Goal: Information Seeking & Learning: Find specific fact

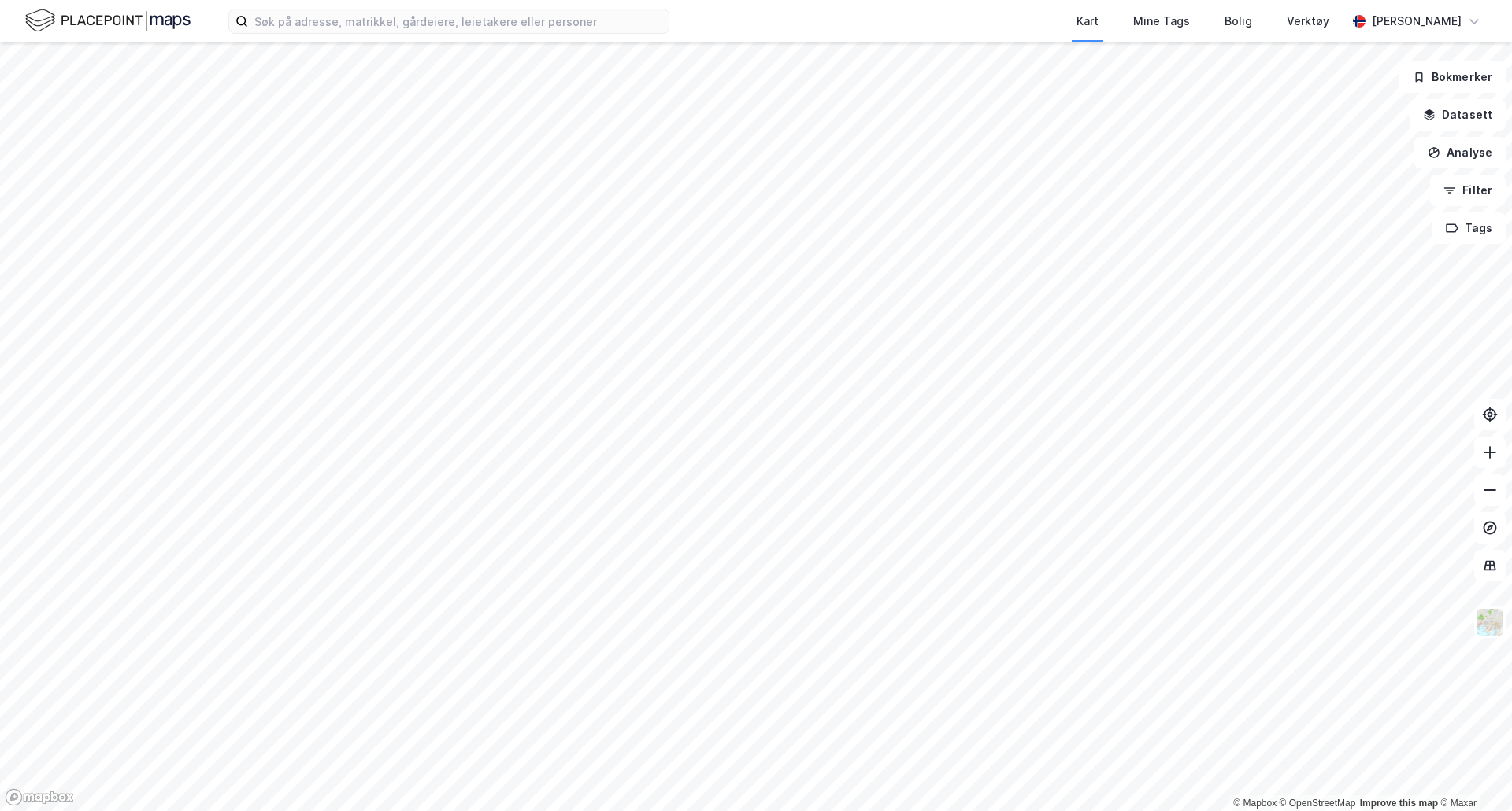
click at [677, 21] on div "Kart Mine Tags Bolig Verktøy [PERSON_NAME]" at bounding box center [756, 21] width 1512 height 43
click at [659, 19] on input at bounding box center [458, 21] width 420 height 24
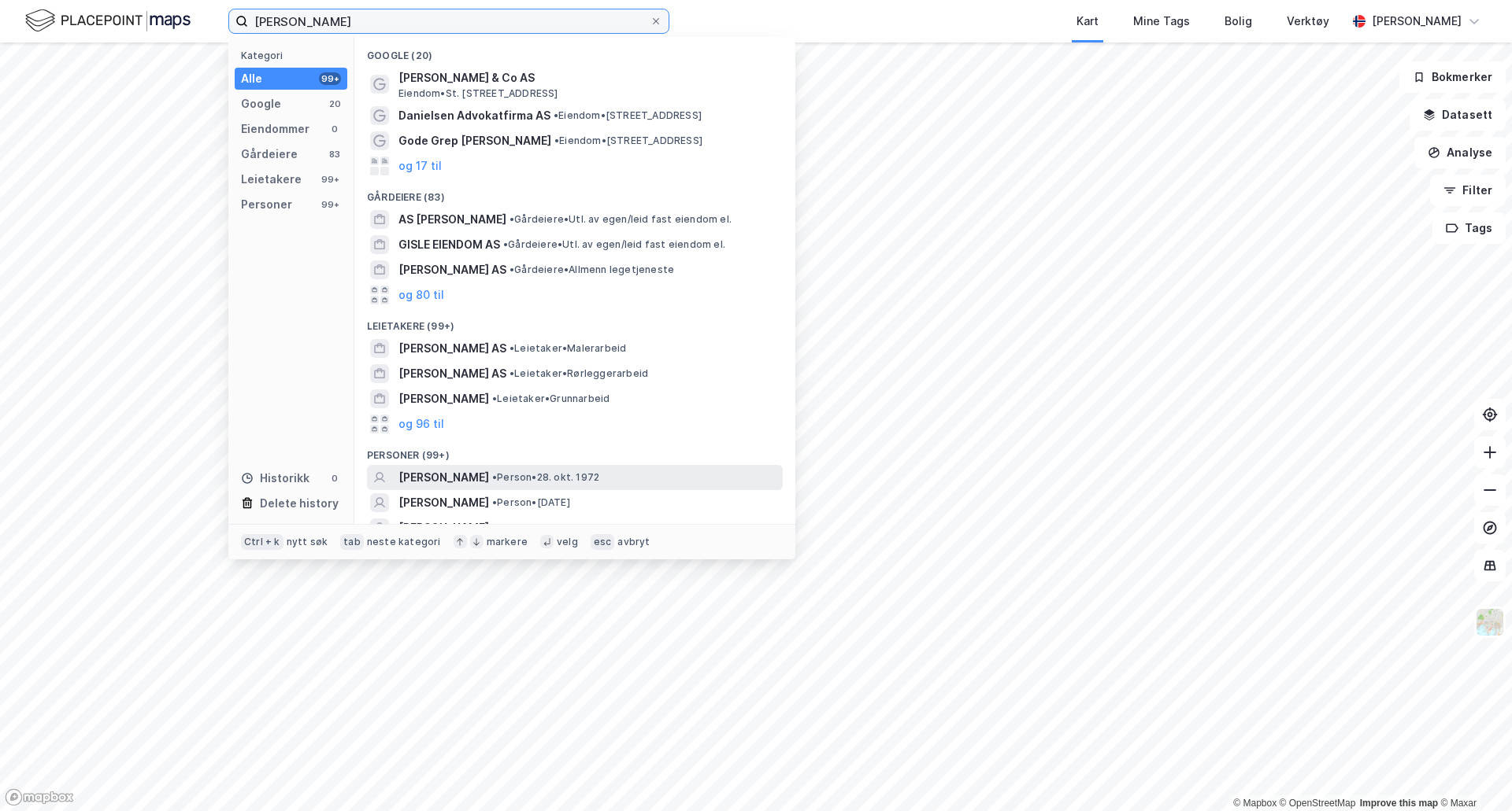
type input "[PERSON_NAME]"
click at [599, 477] on span "• Person • [DATE]" at bounding box center [546, 477] width 107 height 12
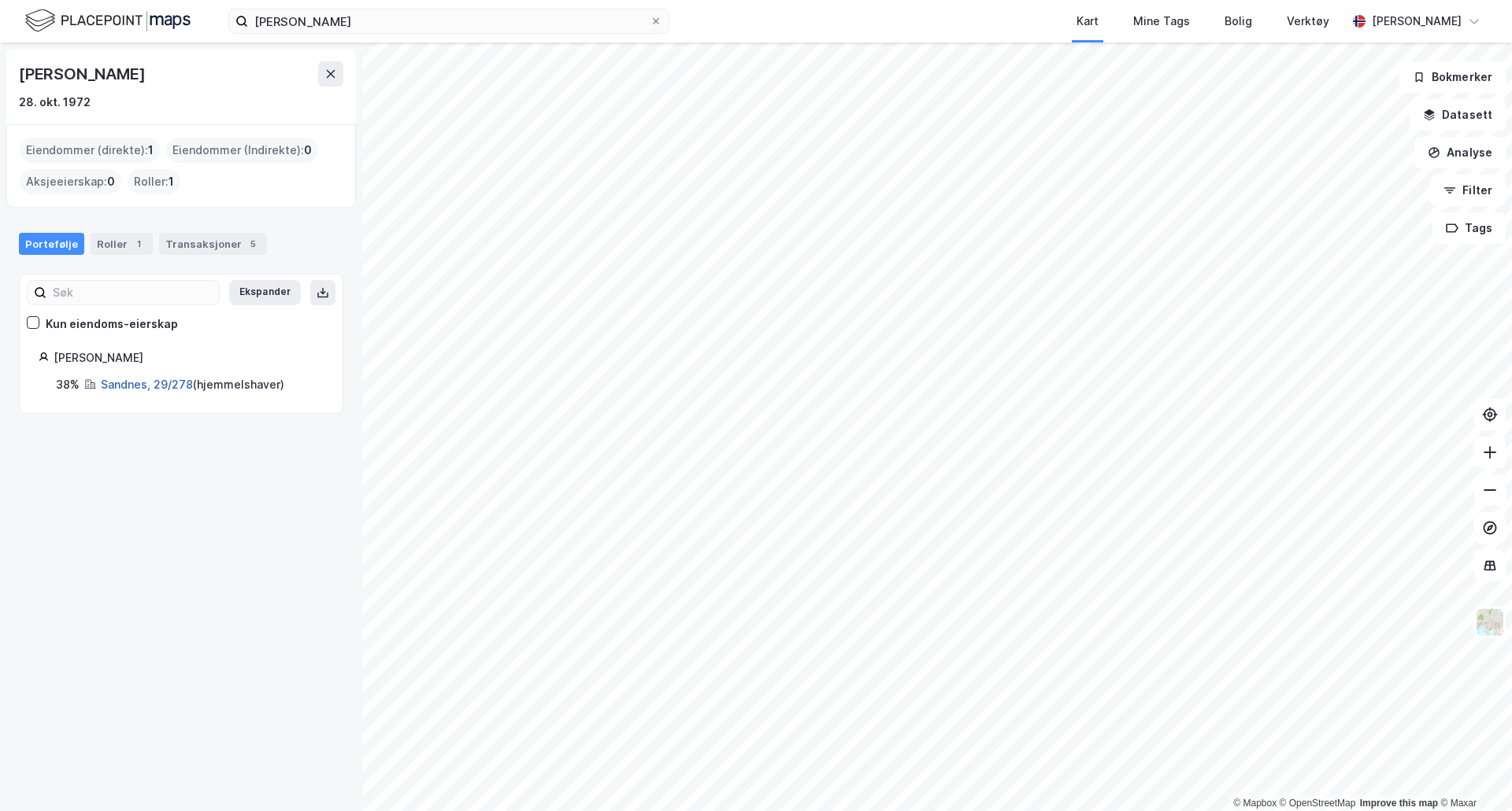
click at [157, 379] on link "Sandnes, 29/278" at bounding box center [147, 385] width 92 height 13
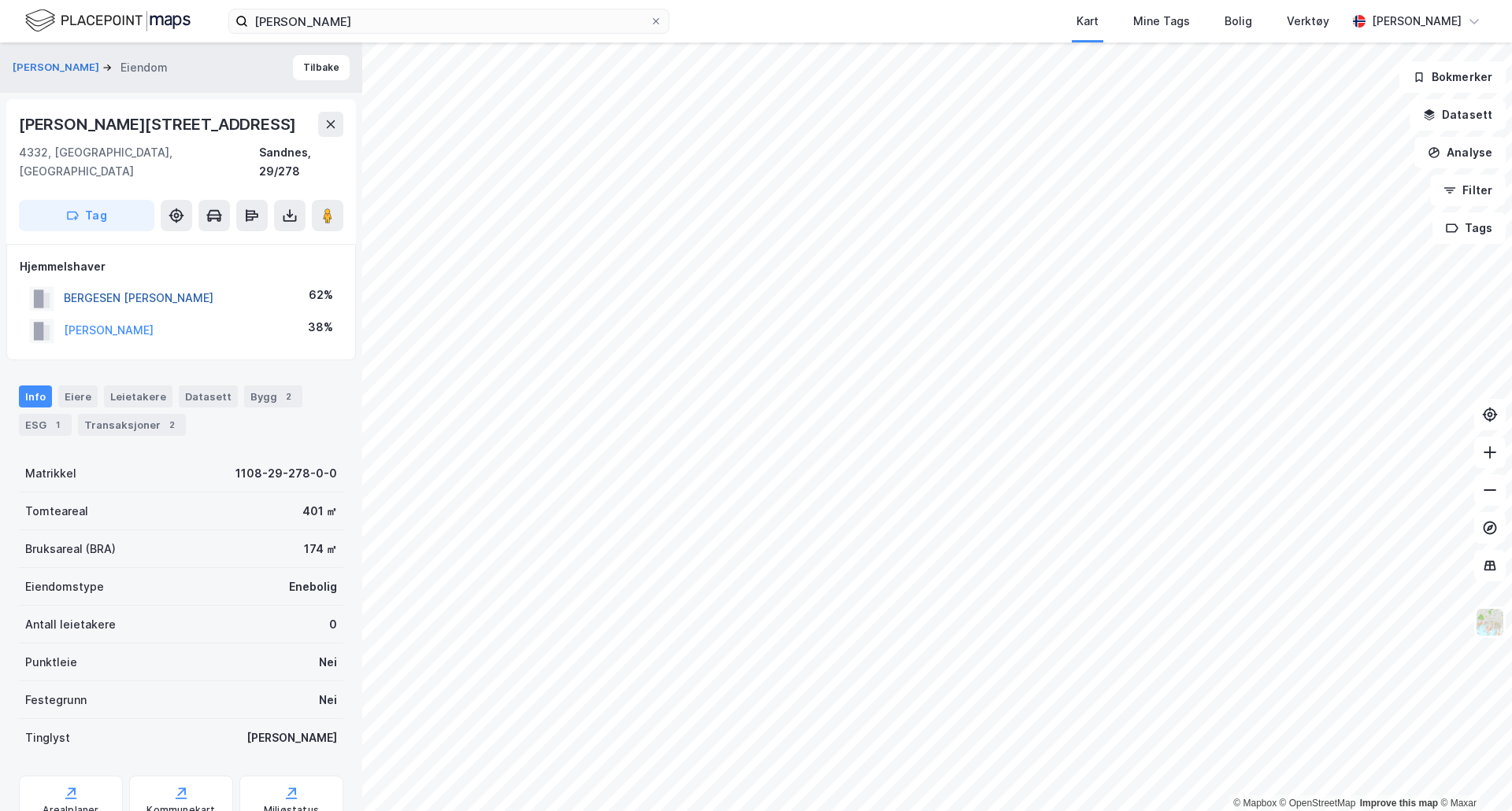
click at [0, 0] on button "BERGESEN [PERSON_NAME]" at bounding box center [0, 0] width 0 height 0
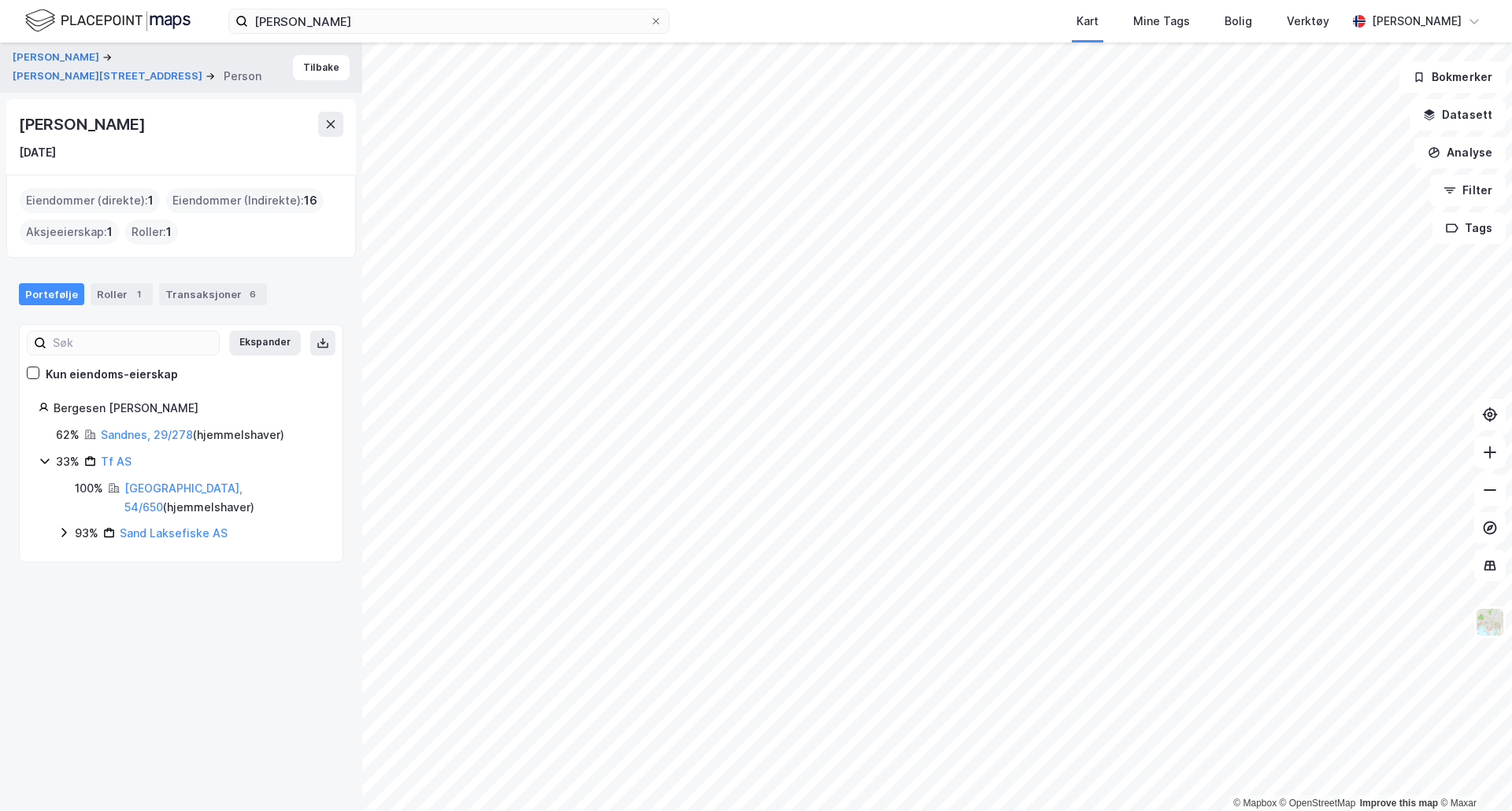
click at [148, 130] on div "[PERSON_NAME]" at bounding box center [83, 124] width 129 height 25
copy div "[PERSON_NAME]"
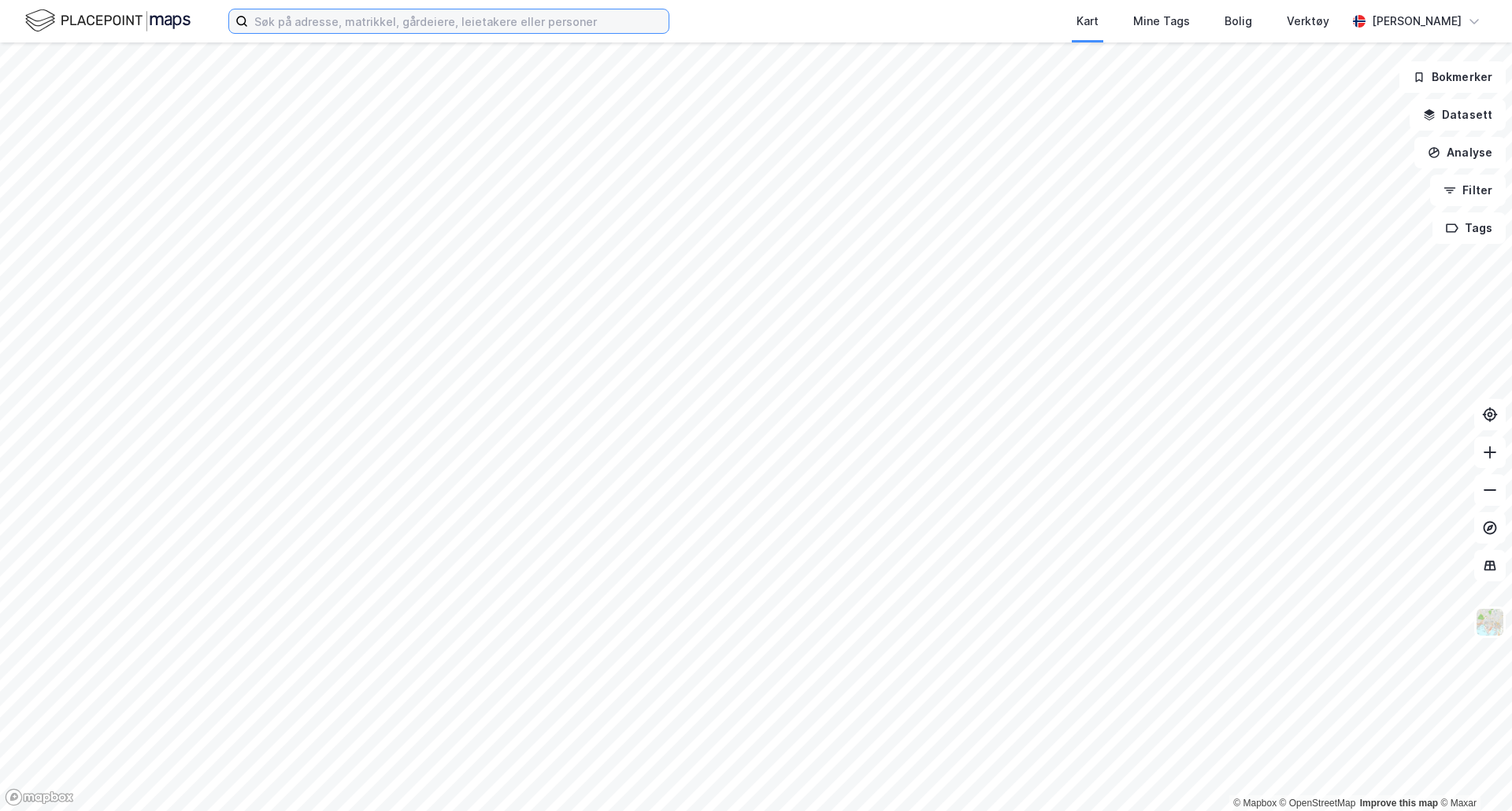
click at [426, 26] on input at bounding box center [458, 21] width 420 height 24
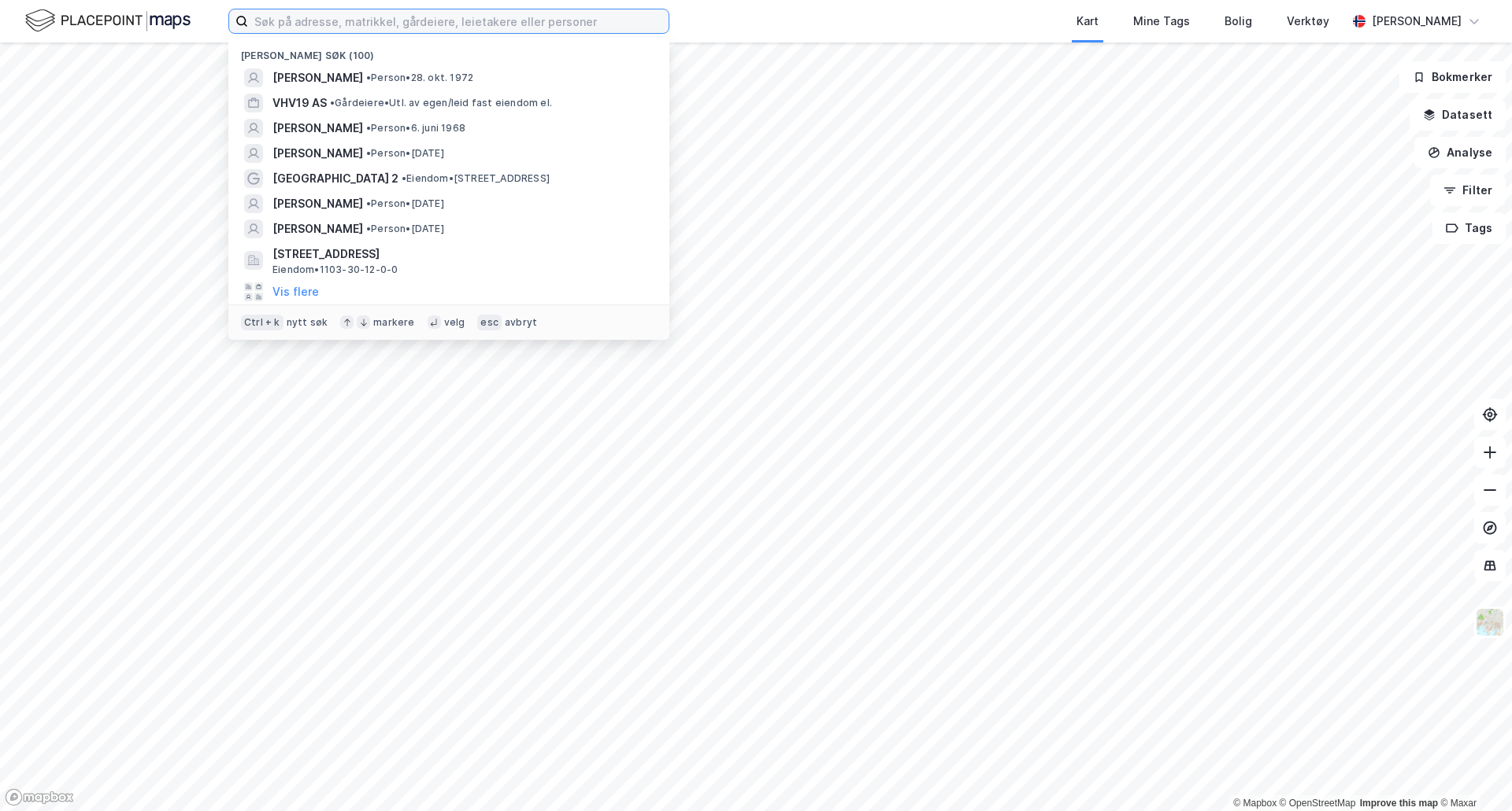
click at [350, 25] on input at bounding box center [458, 21] width 420 height 24
click at [343, 21] on input at bounding box center [458, 21] width 420 height 24
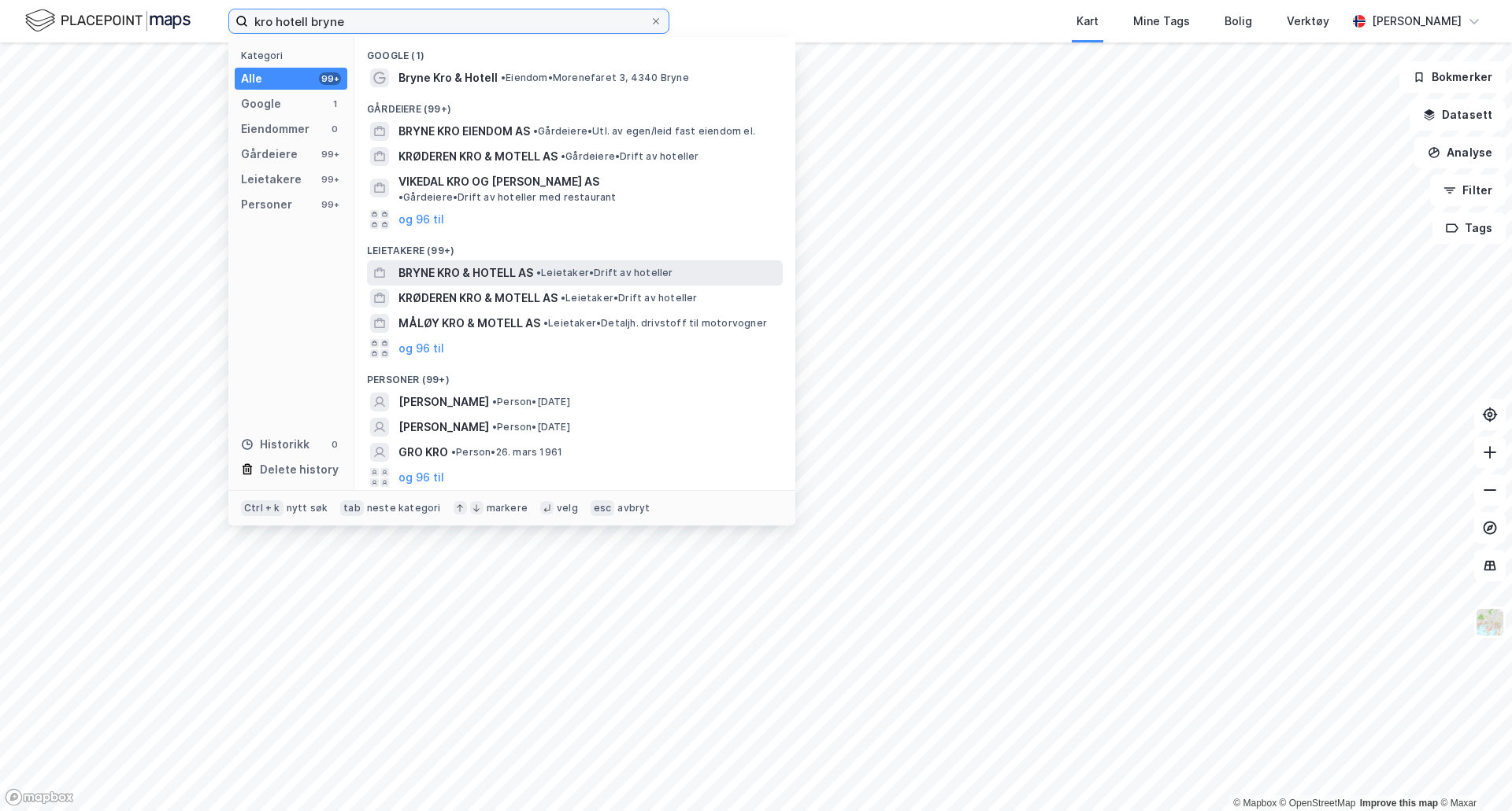
type input "kro hotell bryne"
click at [520, 271] on div "BRYNE KRO & HOTELL AS • Leietaker • Drift av hoteller" at bounding box center [575, 273] width 416 height 25
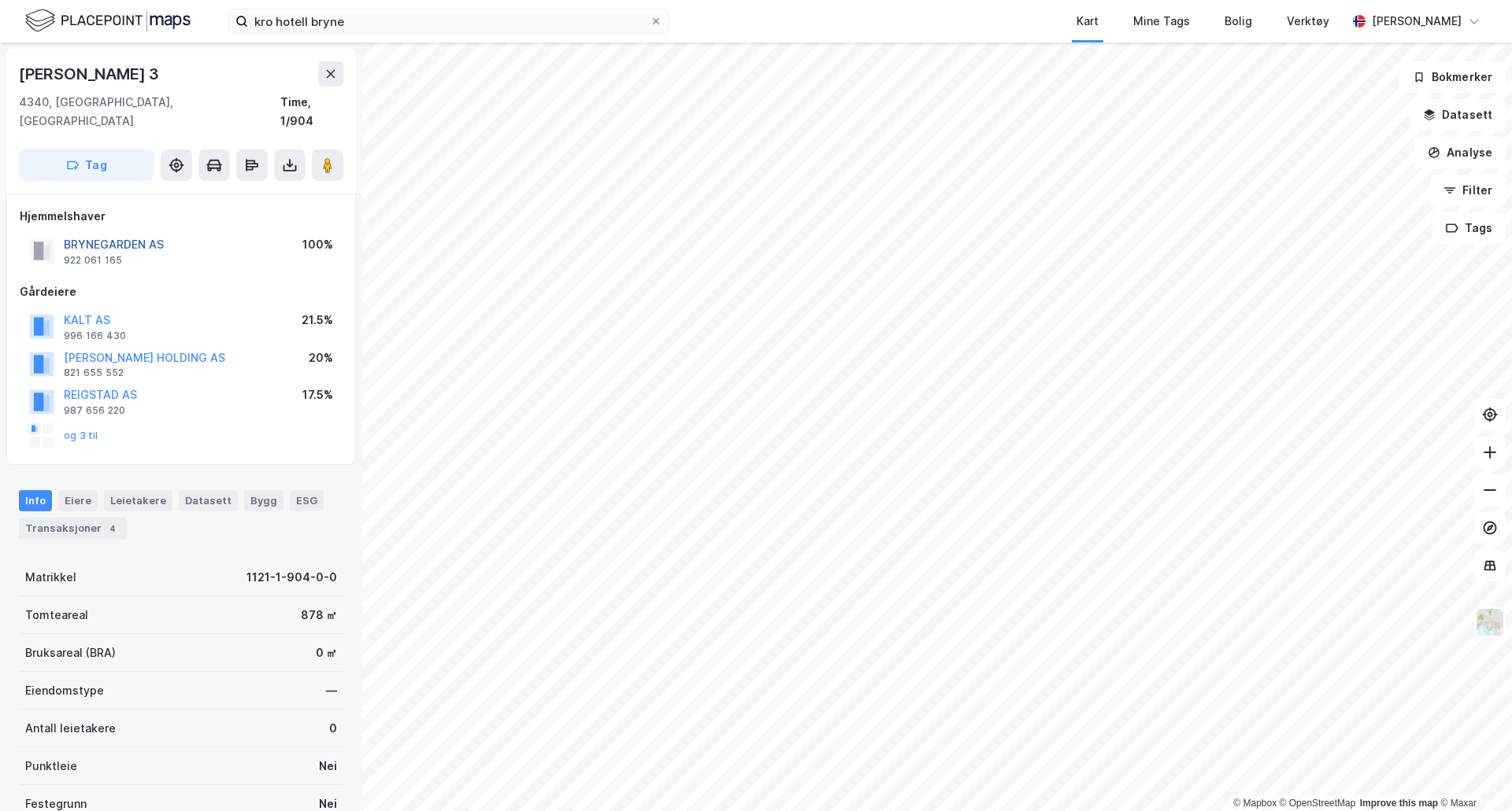
click at [0, 0] on button "BRYNEGARDEN AS" at bounding box center [0, 0] width 0 height 0
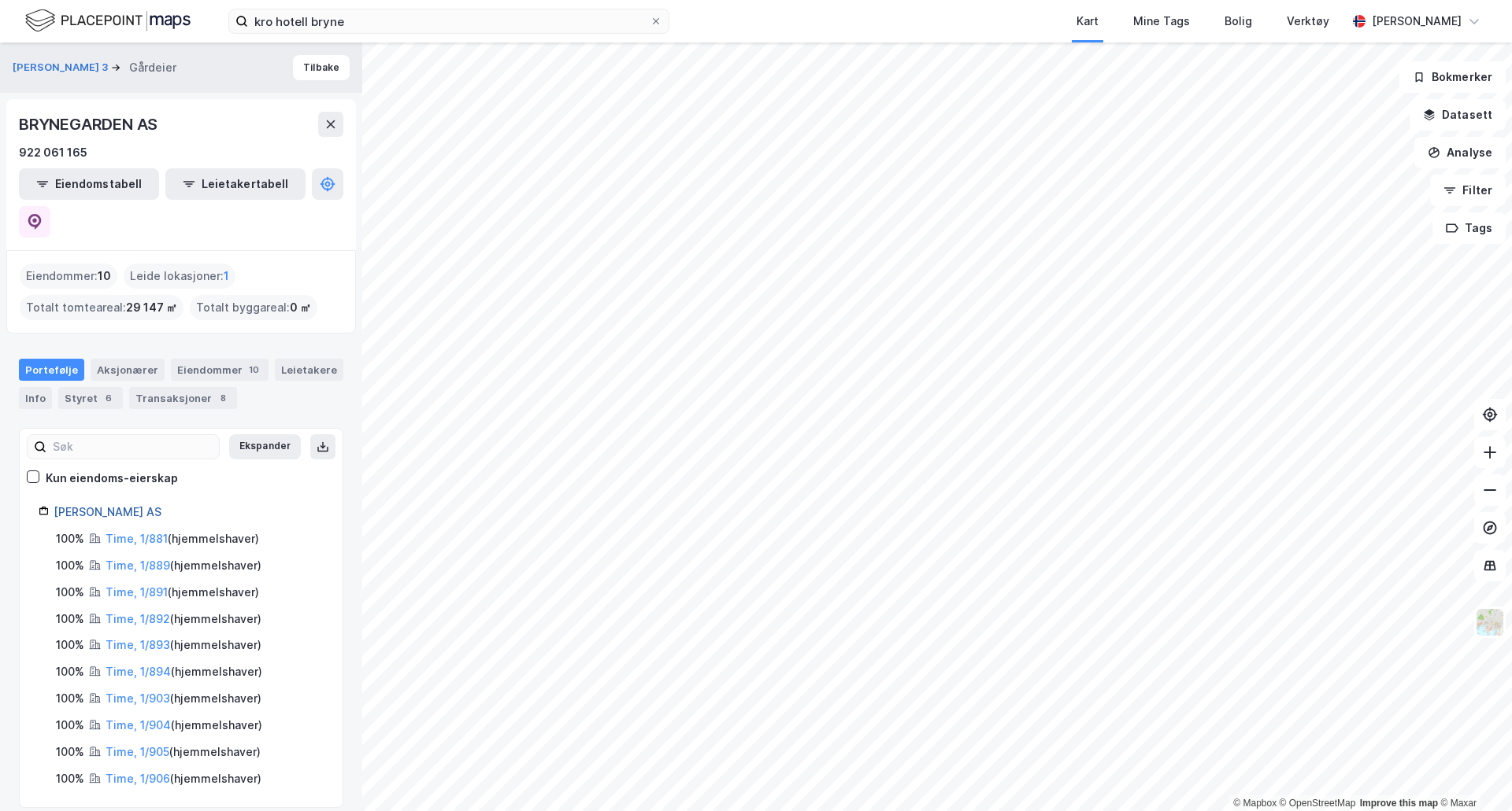
click at [113, 505] on link "Brynegarden AS" at bounding box center [107, 512] width 108 height 13
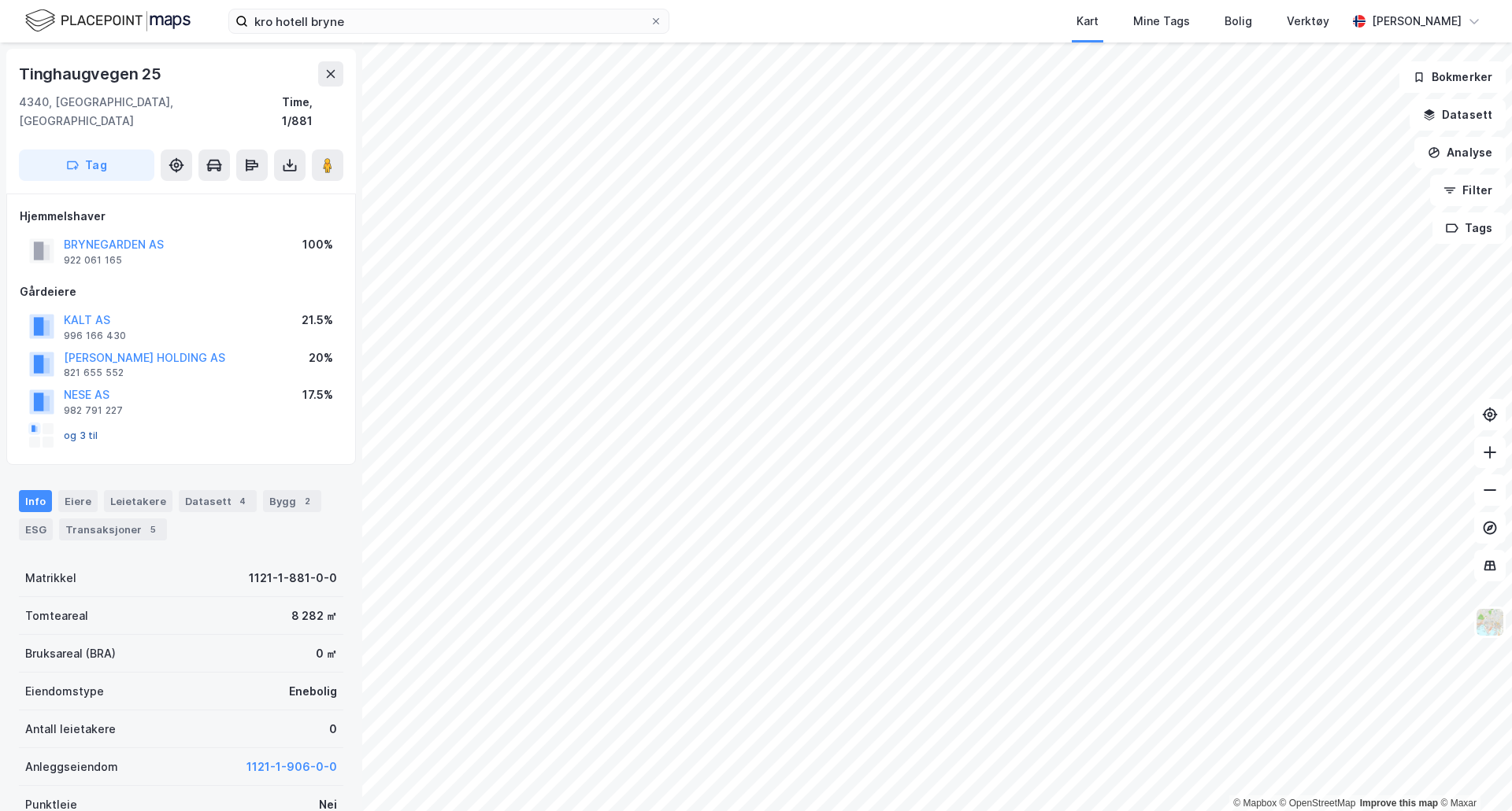
click at [0, 0] on button "og 3 til" at bounding box center [0, 0] width 0 height 0
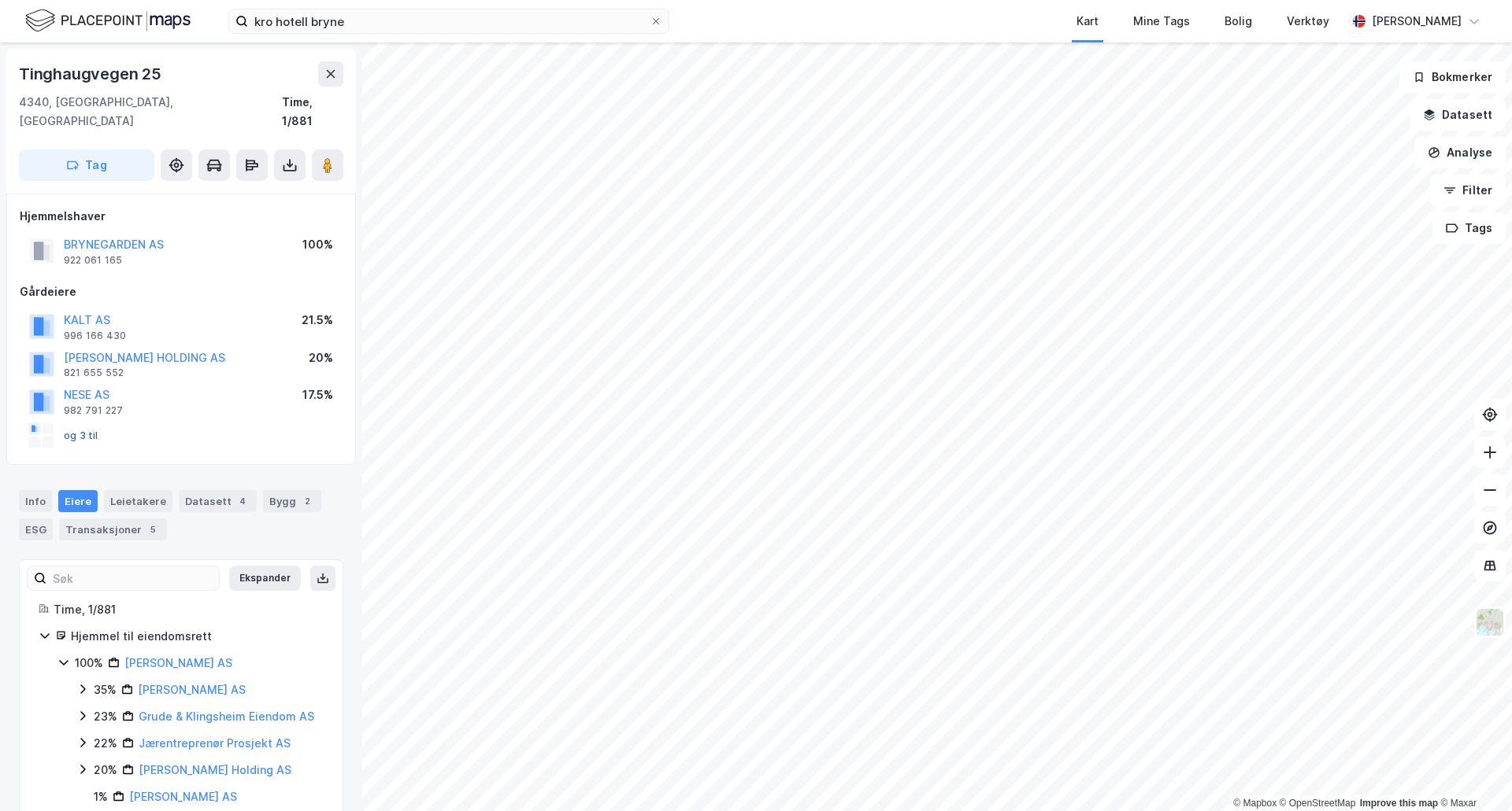
click at [0, 0] on button "og 3 til" at bounding box center [0, 0] width 0 height 0
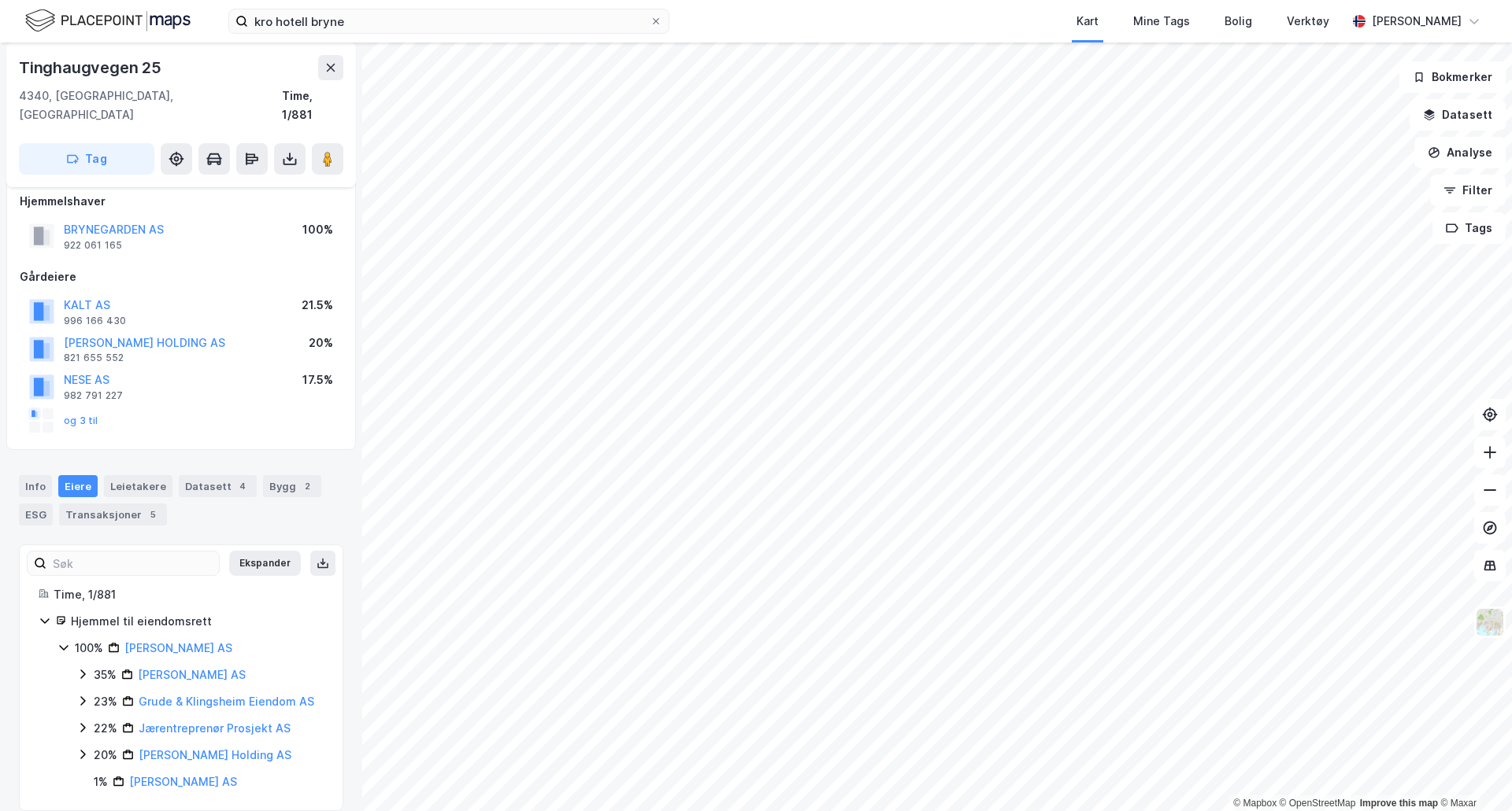
click at [84, 408] on div "og 3 til" at bounding box center [63, 421] width 69 height 25
click at [0, 0] on button "og 3 til" at bounding box center [0, 0] width 0 height 0
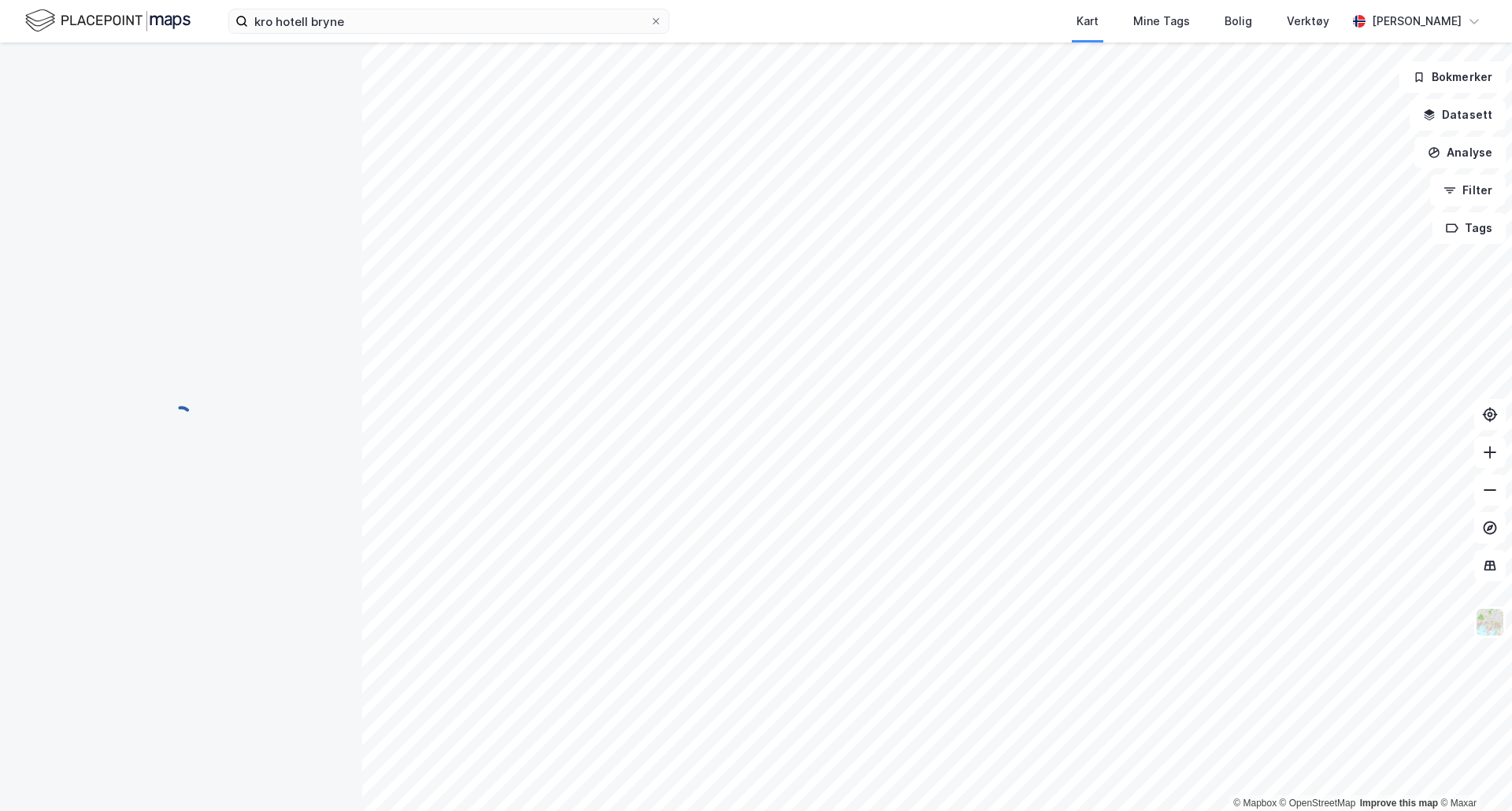
scroll to position [1, 0]
